Goal: Use online tool/utility

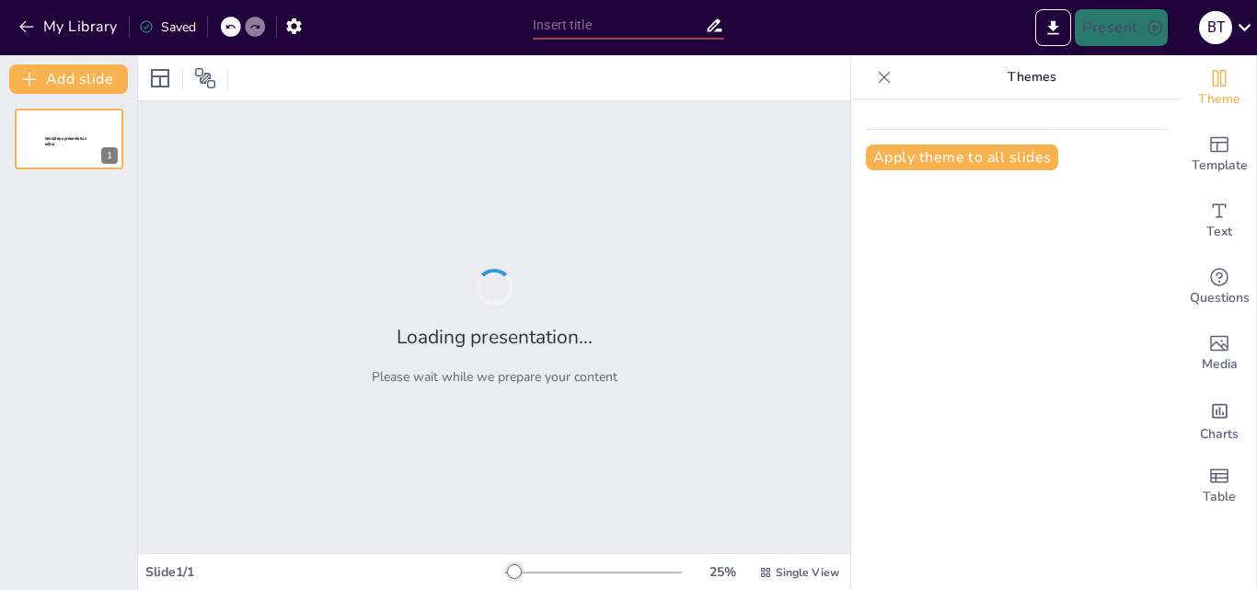
type input "New Sendsteps"
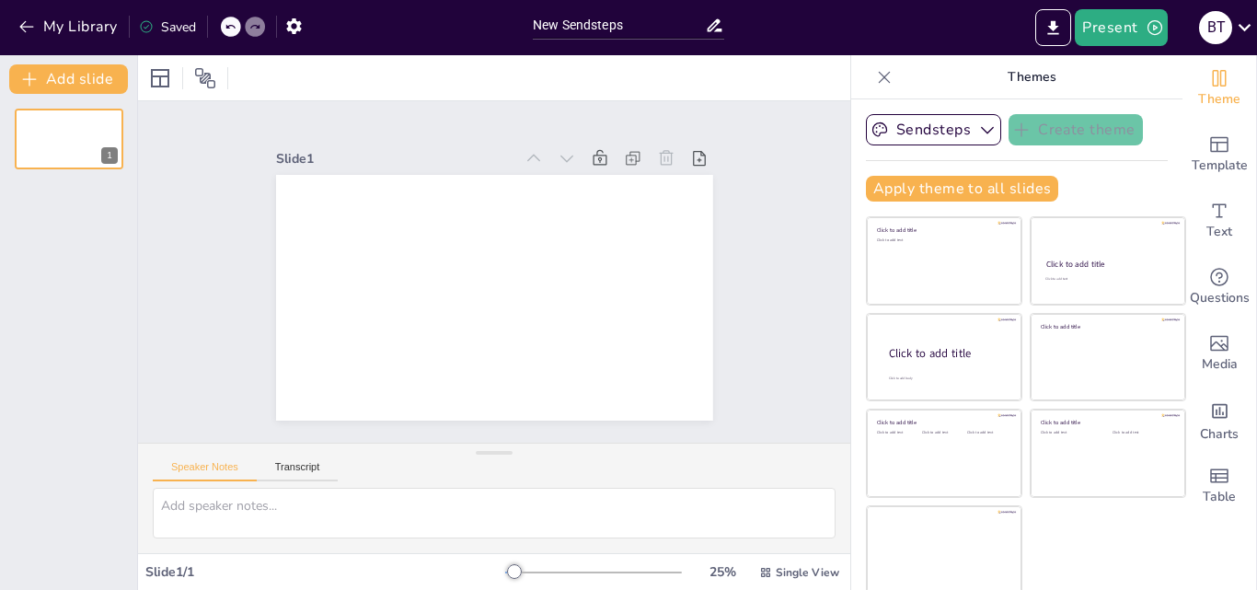
click at [726, 484] on div "Speaker Notes Transcript" at bounding box center [494, 466] width 712 height 44
click at [317, 472] on button "Transcript" at bounding box center [298, 471] width 82 height 20
click at [746, 474] on button "Google US English (en-US)" at bounding box center [699, 469] width 184 height 29
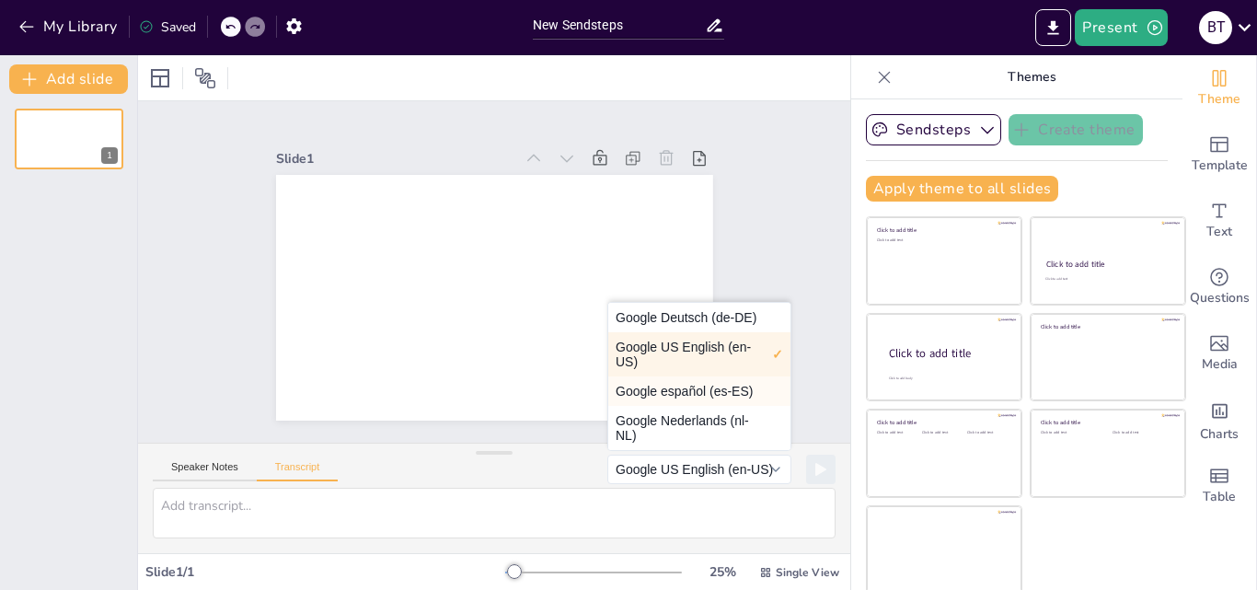
click at [677, 395] on button "Google español (es-ES)" at bounding box center [699, 390] width 182 height 29
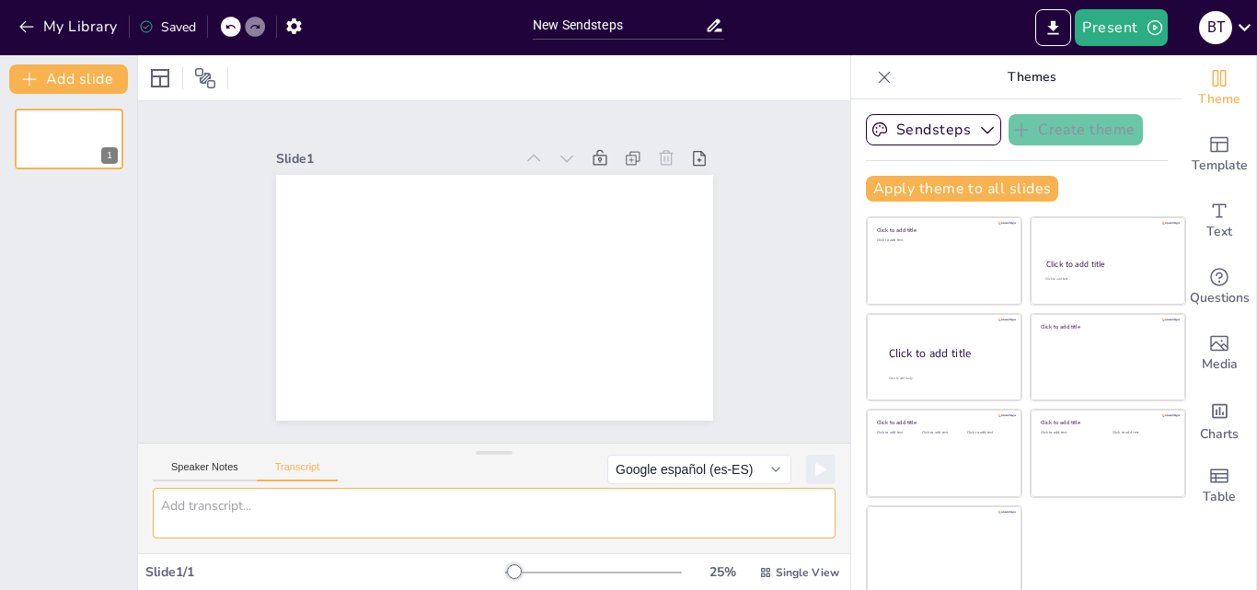
click at [180, 514] on textarea at bounding box center [494, 513] width 683 height 51
type textarea "PANEL"
click at [806, 467] on button at bounding box center [820, 469] width 29 height 29
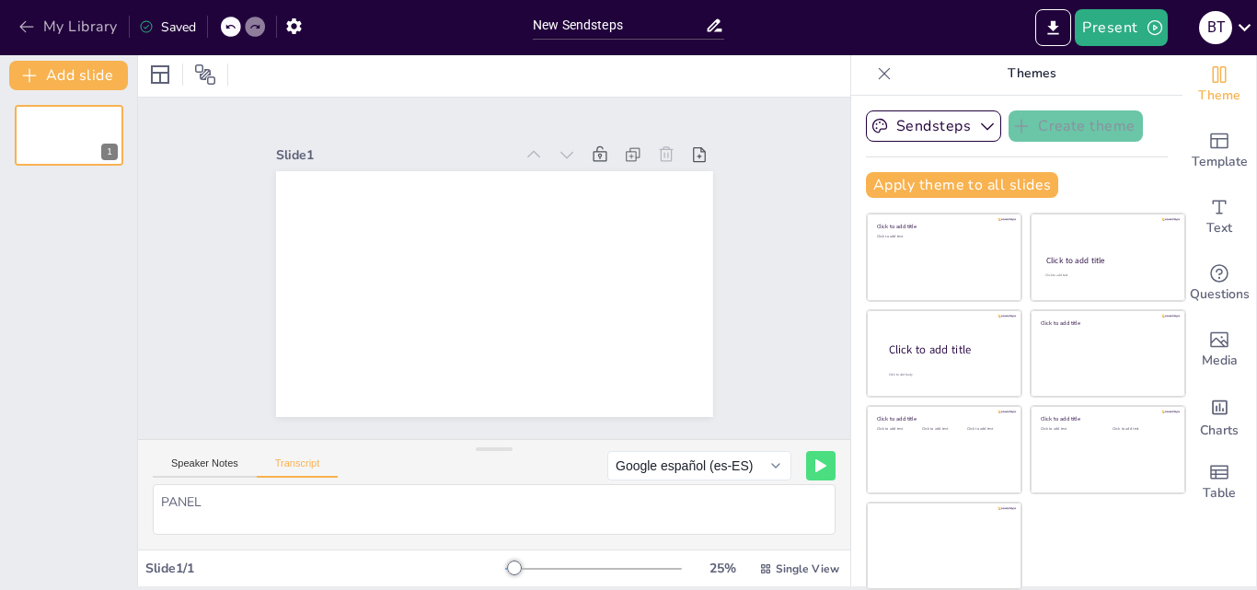
click at [24, 25] on icon "button" at bounding box center [26, 26] width 18 height 18
